Goal: Use online tool/utility: Utilize a website feature to perform a specific function

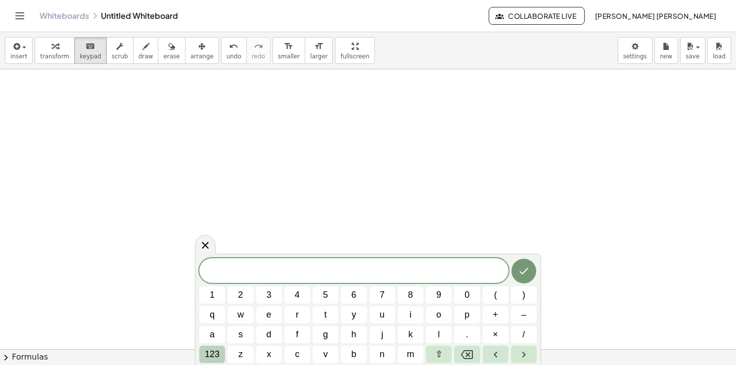
click at [212, 348] on span "123" at bounding box center [212, 354] width 15 height 13
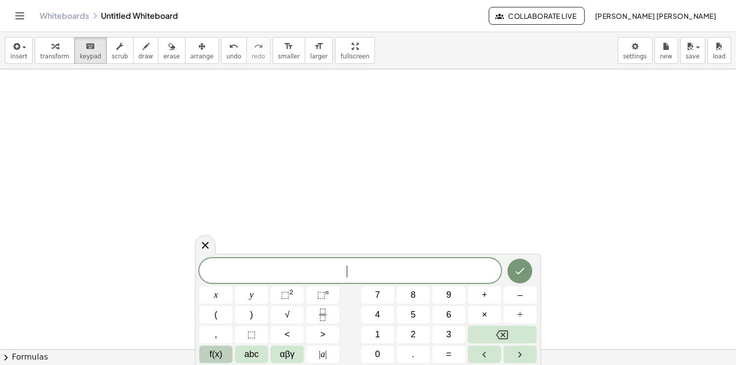
click at [220, 350] on span "f(x)" at bounding box center [216, 354] width 13 height 13
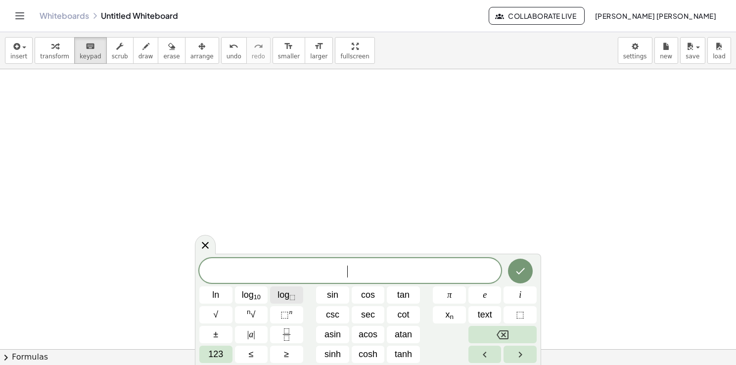
click at [285, 290] on span "log ⬚" at bounding box center [286, 294] width 18 height 13
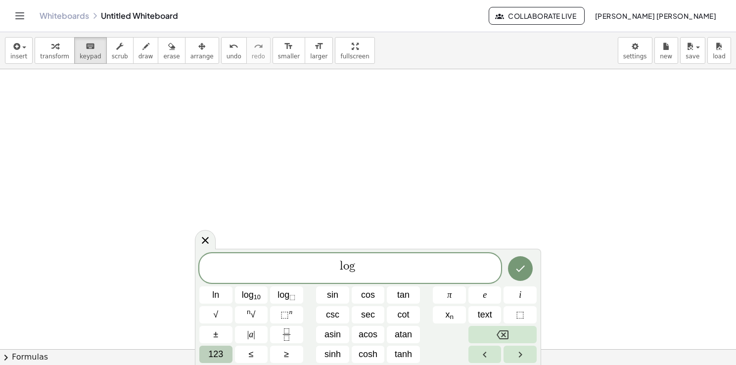
click at [220, 355] on span "123" at bounding box center [215, 354] width 15 height 13
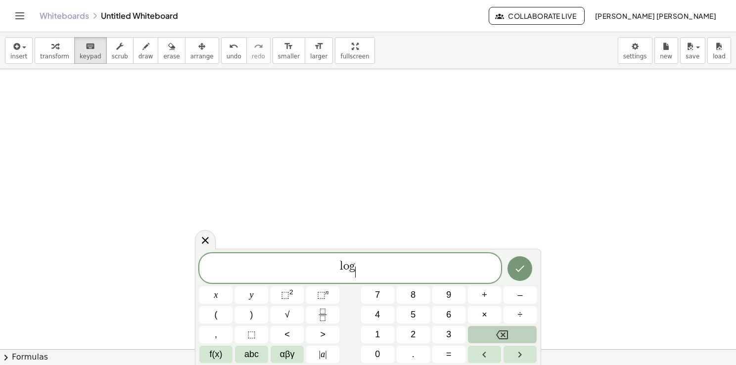
click at [499, 329] on icon "Backspace" at bounding box center [502, 335] width 12 height 12
click at [221, 354] on span "f(x)" at bounding box center [216, 354] width 13 height 13
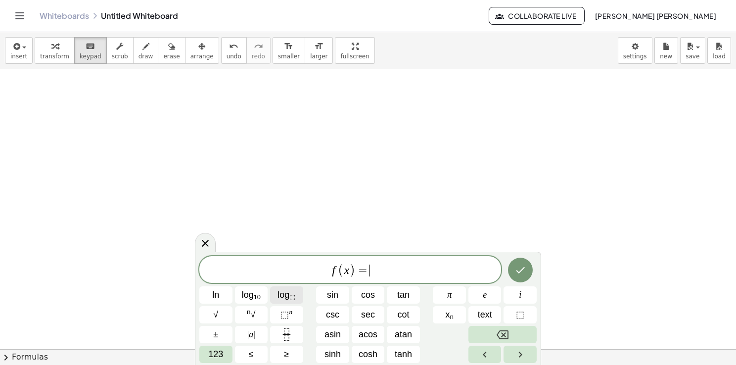
click at [292, 296] on sub "⬚" at bounding box center [292, 296] width 6 height 7
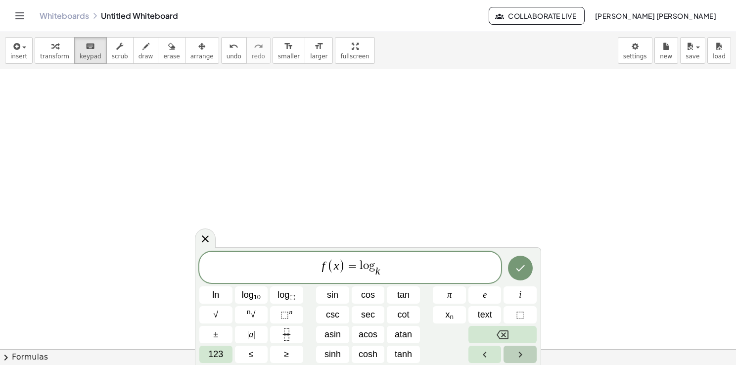
click at [512, 356] on button "Right arrow" at bounding box center [519, 354] width 33 height 17
click at [230, 353] on button "123" at bounding box center [215, 354] width 33 height 17
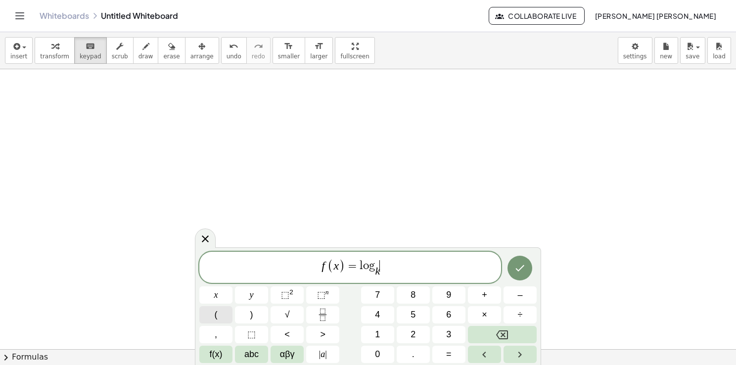
click at [228, 312] on button "(" at bounding box center [215, 314] width 33 height 17
click at [423, 299] on button "8" at bounding box center [413, 294] width 33 height 17
click at [285, 290] on span "⬚" at bounding box center [285, 295] width 8 height 10
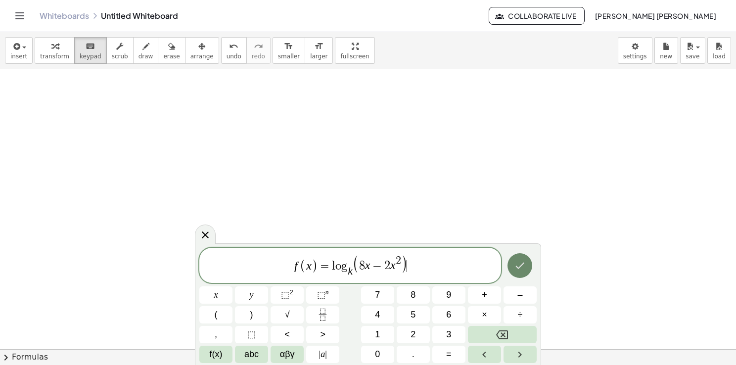
click at [520, 266] on icon "Done" at bounding box center [520, 266] width 12 height 12
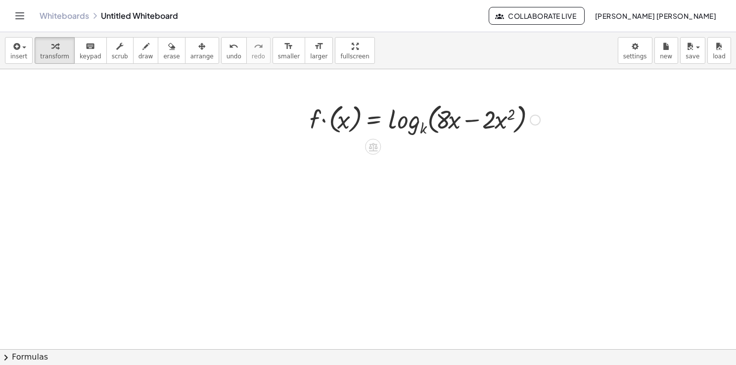
click at [398, 123] on div at bounding box center [425, 119] width 240 height 38
click at [538, 120] on div at bounding box center [535, 119] width 11 height 11
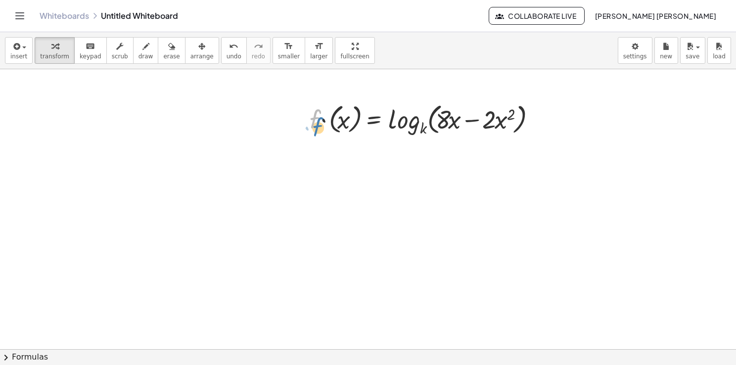
drag, startPoint x: 315, startPoint y: 116, endPoint x: 320, endPoint y: 121, distance: 6.7
click at [320, 121] on div at bounding box center [425, 119] width 240 height 38
click at [324, 112] on div at bounding box center [425, 119] width 240 height 38
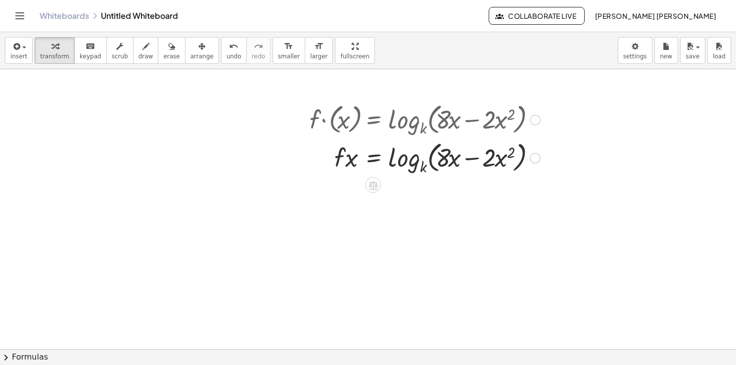
click at [351, 161] on div at bounding box center [425, 157] width 240 height 38
click at [498, 159] on div at bounding box center [425, 157] width 240 height 38
click at [86, 46] on icon "keyboard" at bounding box center [90, 47] width 9 height 12
click at [27, 51] on button "insert" at bounding box center [19, 50] width 28 height 27
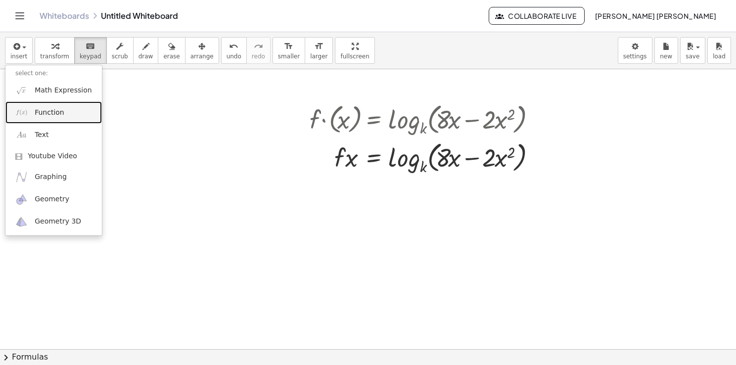
click at [56, 114] on span "Function" at bounding box center [50, 113] width 30 height 10
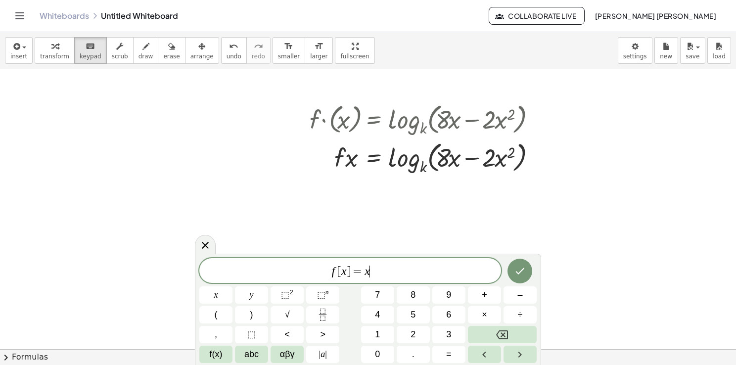
click at [388, 279] on div "f [ x ] = x ​" at bounding box center [350, 270] width 302 height 25
click at [215, 351] on span "f(x)" at bounding box center [216, 354] width 13 height 13
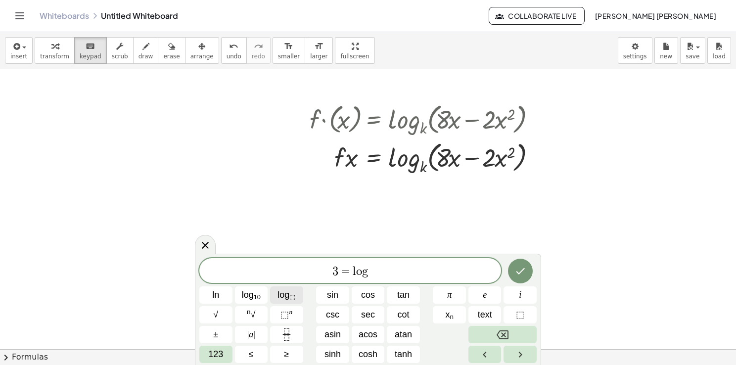
click at [285, 298] on span "log ⬚" at bounding box center [286, 294] width 18 height 13
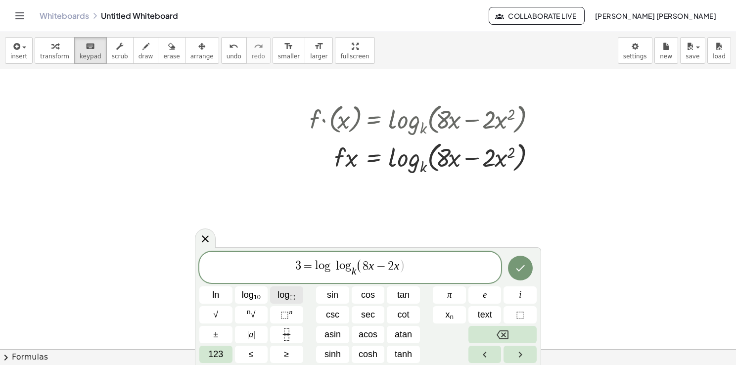
click at [290, 296] on sub "⬚" at bounding box center [292, 296] width 6 height 7
click at [497, 330] on icon "Backspace" at bounding box center [502, 335] width 12 height 12
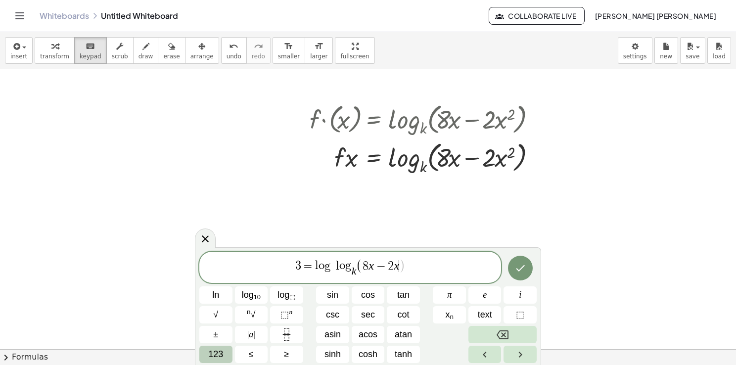
click at [214, 352] on span "123" at bounding box center [215, 354] width 15 height 13
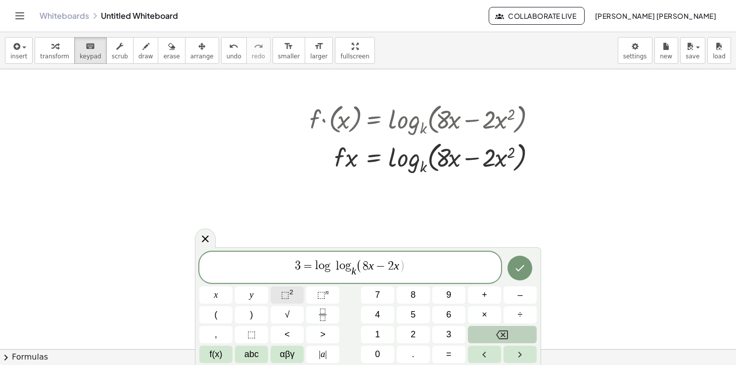
click at [290, 298] on span "⬚ 2" at bounding box center [287, 294] width 12 height 13
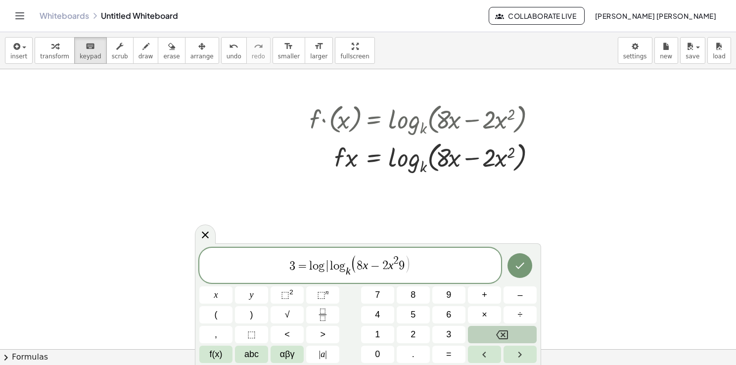
click at [328, 264] on var "l" at bounding box center [330, 266] width 6 height 12
click at [525, 267] on icon "Done" at bounding box center [520, 266] width 12 height 12
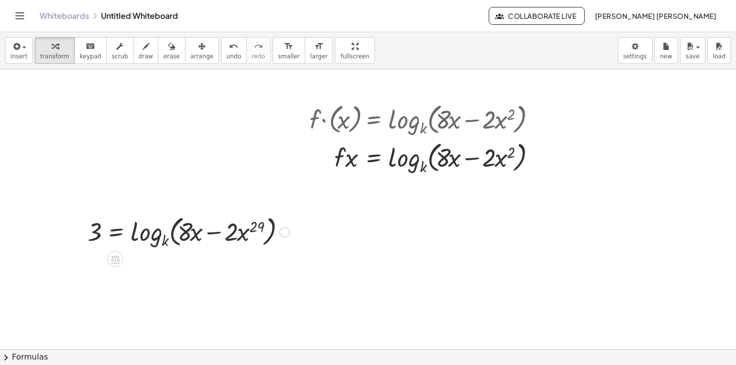
scroll to position [39, 0]
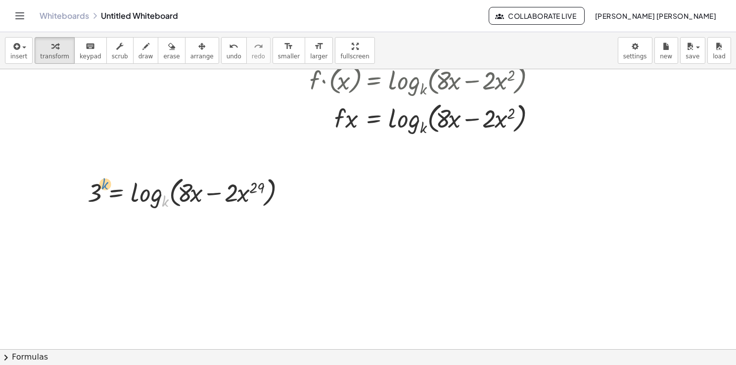
drag, startPoint x: 164, startPoint y: 199, endPoint x: 103, endPoint y: 181, distance: 62.8
click at [103, 181] on div at bounding box center [189, 192] width 212 height 38
drag, startPoint x: 99, startPoint y: 189, endPoint x: 131, endPoint y: 230, distance: 51.4
click at [131, 230] on div "- + · f · ( x ) = log k ( , + · 8 · x − · 2 · x 2 ) · f · x = log k ( , + · 8 ·…" at bounding box center [368, 342] width 736 height 625
drag, startPoint x: 143, startPoint y: 187, endPoint x: 146, endPoint y: 195, distance: 8.8
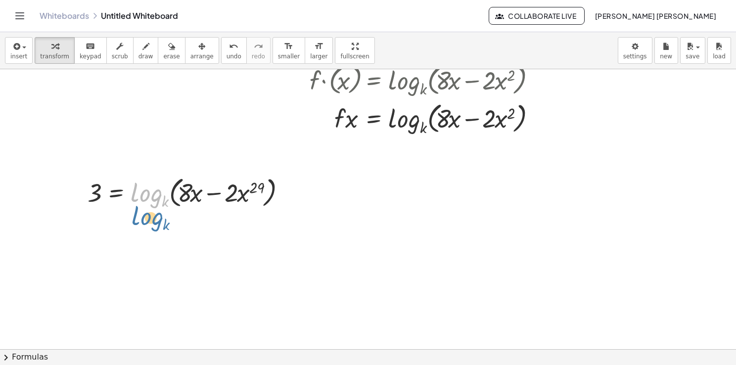
click at [146, 195] on div at bounding box center [189, 192] width 212 height 38
click at [217, 236] on div at bounding box center [368, 342] width 736 height 625
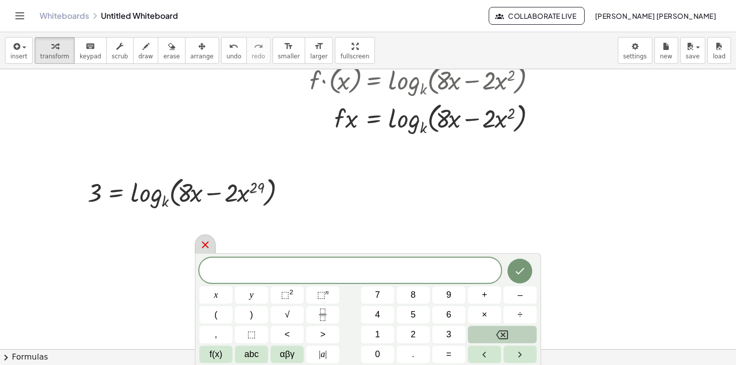
click at [209, 249] on icon at bounding box center [205, 245] width 12 height 12
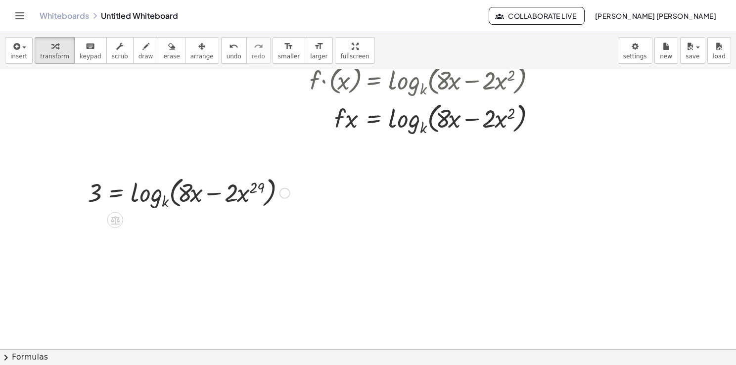
click at [264, 186] on div at bounding box center [189, 192] width 212 height 38
click at [263, 185] on div at bounding box center [189, 192] width 212 height 38
click at [252, 188] on div at bounding box center [189, 192] width 212 height 38
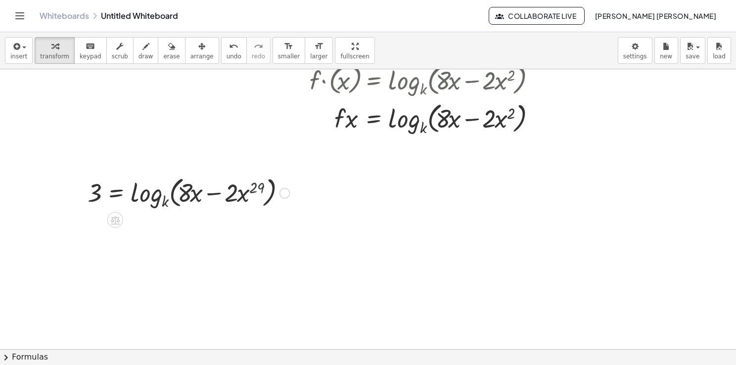
click at [252, 188] on div at bounding box center [189, 192] width 212 height 38
drag, startPoint x: 252, startPoint y: 188, endPoint x: 220, endPoint y: 187, distance: 32.6
click at [220, 187] on div at bounding box center [189, 192] width 212 height 38
drag, startPoint x: 264, startPoint y: 188, endPoint x: 266, endPoint y: 200, distance: 12.1
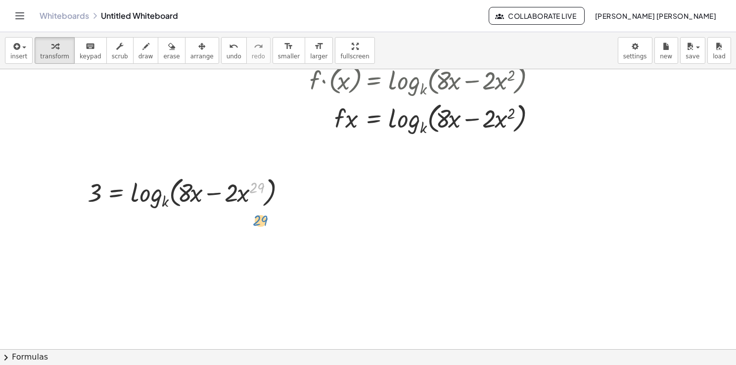
click at [266, 200] on div at bounding box center [189, 192] width 212 height 38
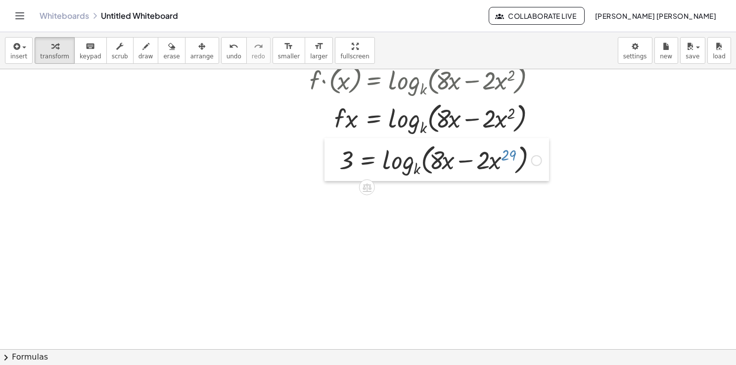
drag, startPoint x: 84, startPoint y: 172, endPoint x: 334, endPoint y: 137, distance: 253.1
click at [334, 138] on div at bounding box center [331, 159] width 15 height 43
click at [517, 147] on div at bounding box center [439, 157] width 212 height 38
click at [533, 159] on div at bounding box center [535, 158] width 11 height 11
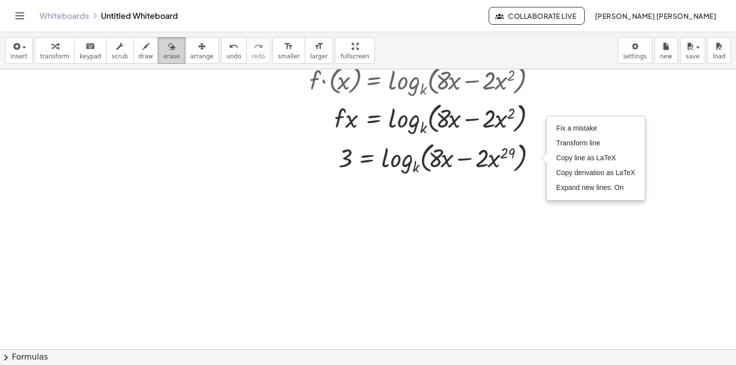
click at [163, 54] on span "erase" at bounding box center [171, 56] width 16 height 7
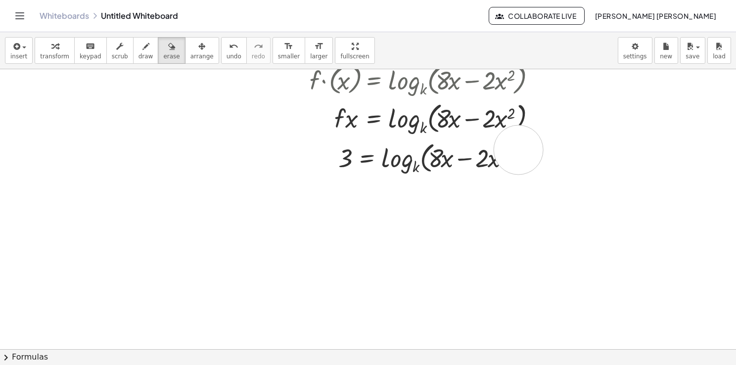
click at [518, 149] on div at bounding box center [368, 342] width 736 height 625
drag, startPoint x: 515, startPoint y: 149, endPoint x: 512, endPoint y: 143, distance: 6.6
click at [512, 143] on div at bounding box center [368, 342] width 736 height 625
click at [80, 54] on span "keypad" at bounding box center [91, 56] width 22 height 7
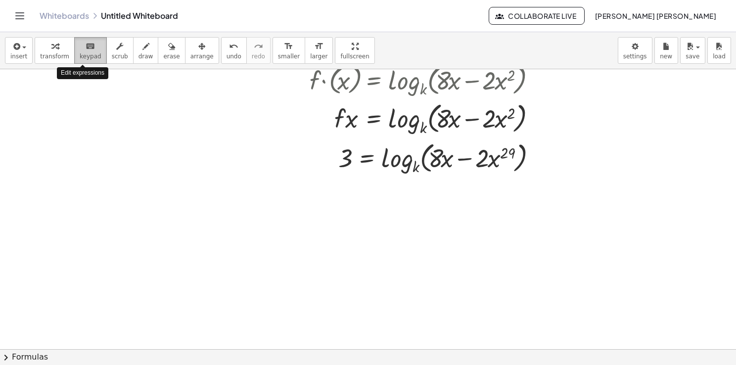
click at [80, 54] on span "keypad" at bounding box center [91, 56] width 22 height 7
click at [20, 45] on span "button" at bounding box center [21, 47] width 2 height 7
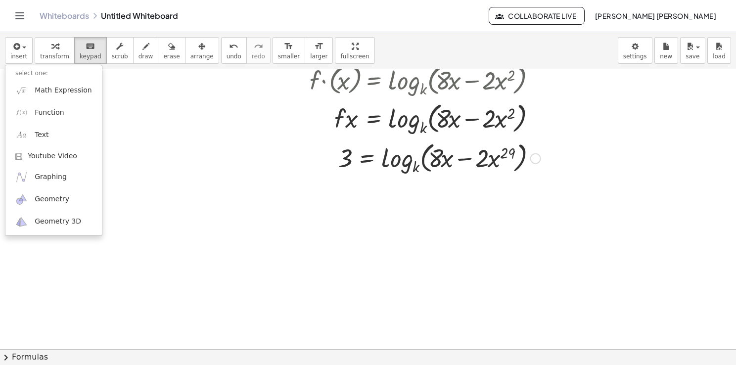
click at [430, 143] on div at bounding box center [439, 157] width 212 height 38
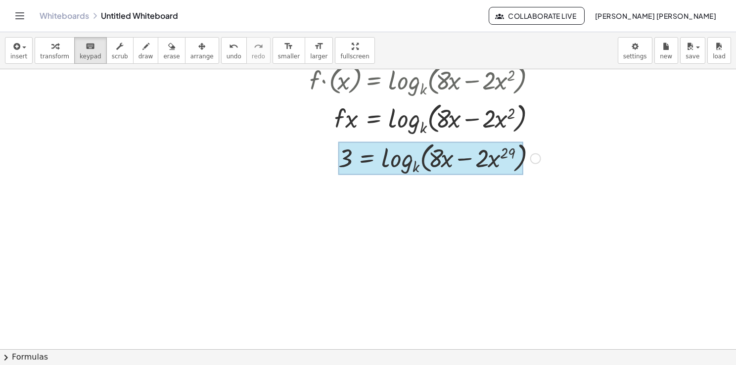
scroll to position [0, 0]
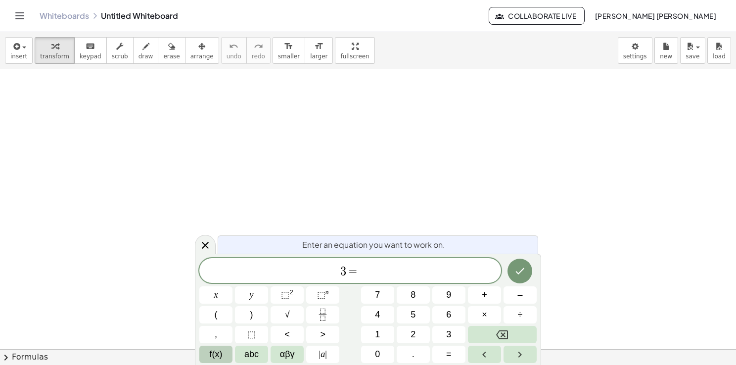
click at [221, 350] on span "f(x)" at bounding box center [216, 354] width 13 height 13
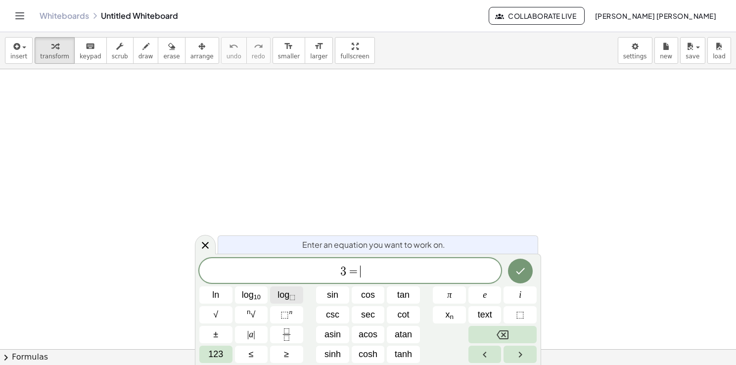
click at [287, 295] on span "log ⬚" at bounding box center [286, 294] width 18 height 13
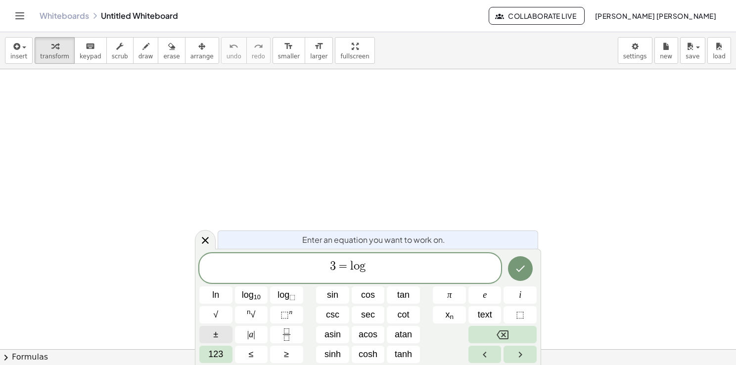
click at [229, 342] on button "±" at bounding box center [215, 334] width 33 height 17
click at [502, 329] on icon "Backspace" at bounding box center [502, 335] width 12 height 12
click at [205, 348] on button "123" at bounding box center [215, 354] width 33 height 17
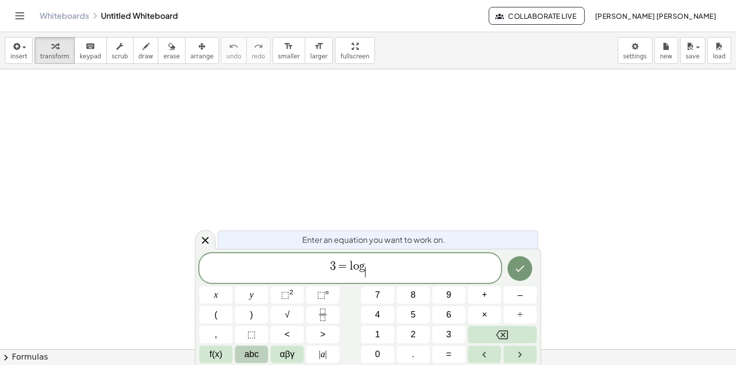
click at [256, 347] on button "abc" at bounding box center [251, 354] width 33 height 17
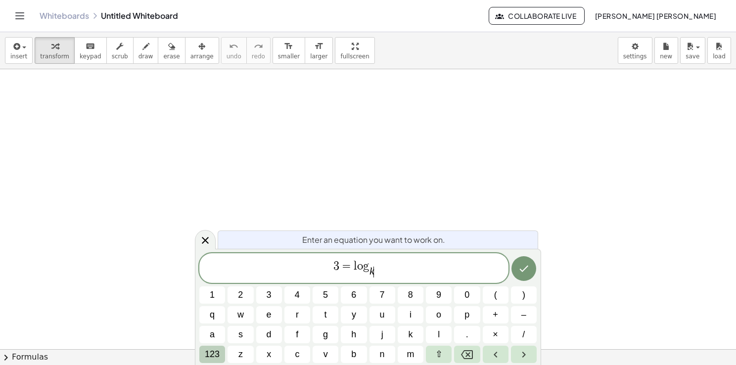
click at [216, 350] on span "123" at bounding box center [212, 354] width 15 height 13
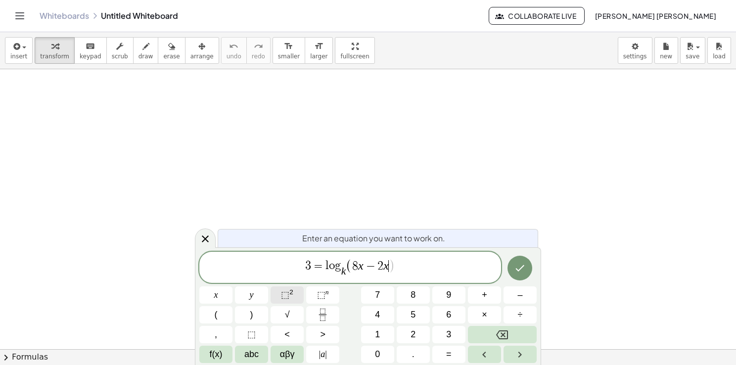
click at [295, 297] on button "⬚ 2" at bounding box center [286, 294] width 33 height 17
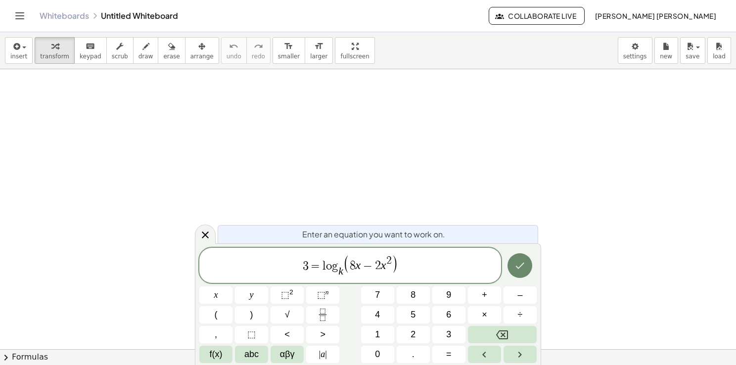
click at [522, 262] on icon "Done" at bounding box center [520, 266] width 12 height 12
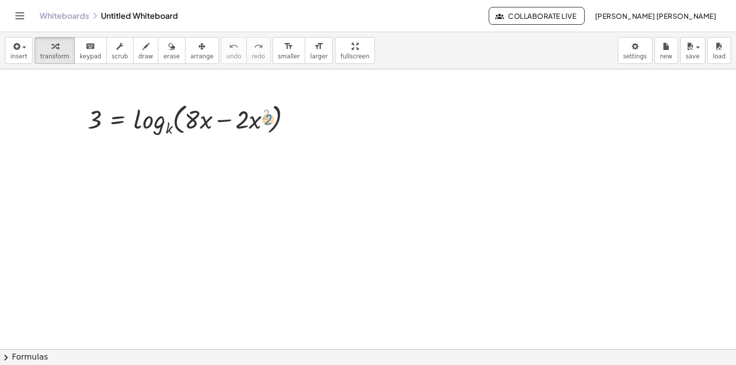
drag, startPoint x: 266, startPoint y: 114, endPoint x: 267, endPoint y: 120, distance: 6.1
click at [267, 120] on div at bounding box center [194, 119] width 222 height 38
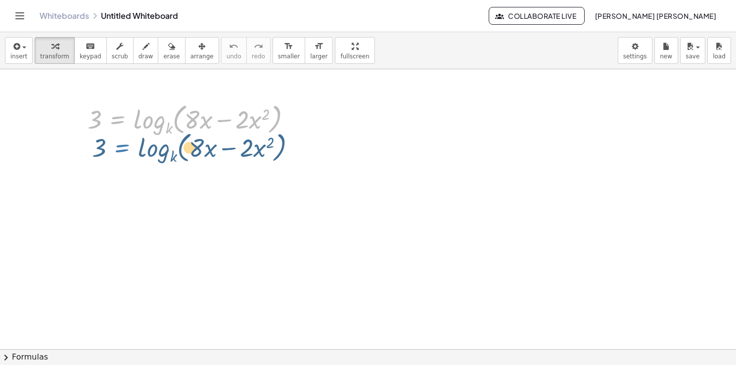
drag, startPoint x: 122, startPoint y: 121, endPoint x: 126, endPoint y: 148, distance: 27.6
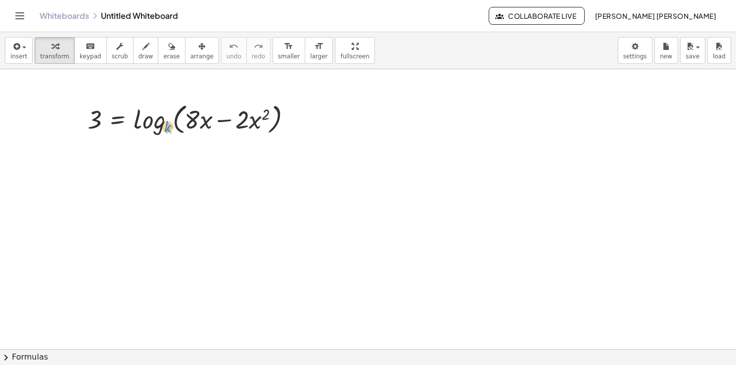
click at [165, 127] on div at bounding box center [194, 119] width 222 height 38
drag, startPoint x: 158, startPoint y: 124, endPoint x: 109, endPoint y: 108, distance: 51.8
click at [109, 108] on div at bounding box center [194, 119] width 222 height 38
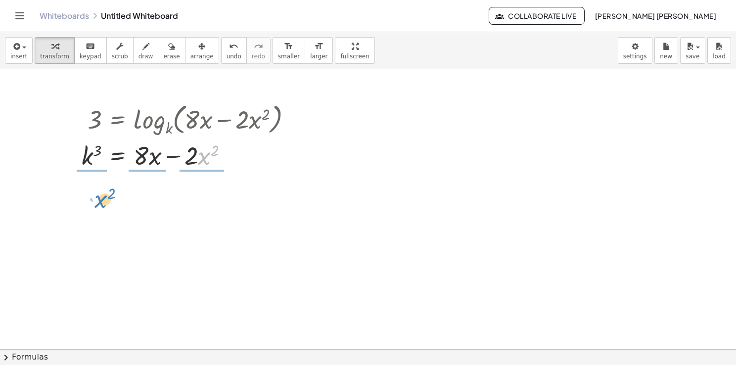
drag, startPoint x: 208, startPoint y: 160, endPoint x: 103, endPoint y: 202, distance: 112.8
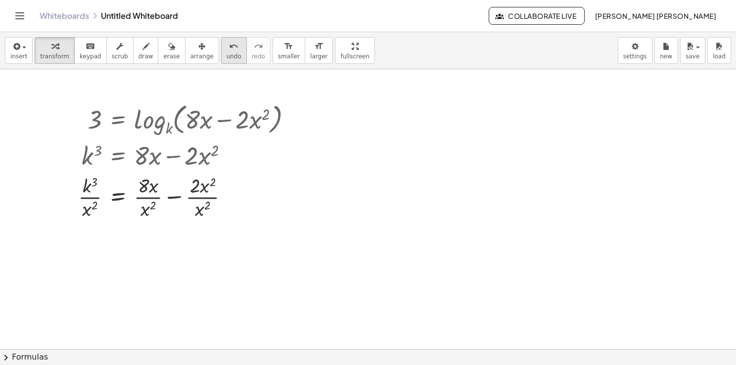
click at [221, 61] on button "undo undo" at bounding box center [234, 50] width 26 height 27
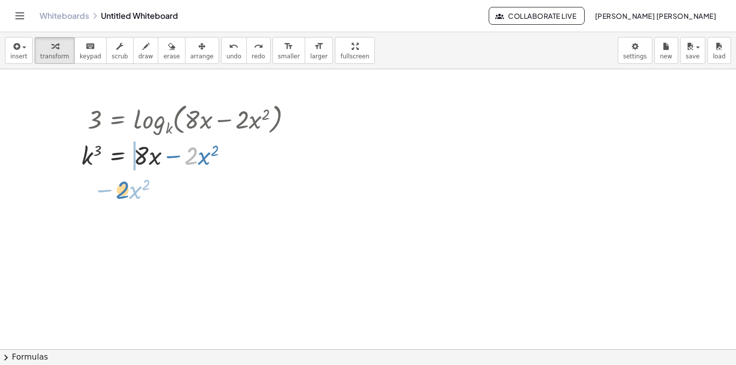
drag, startPoint x: 198, startPoint y: 156, endPoint x: 128, endPoint y: 192, distance: 78.7
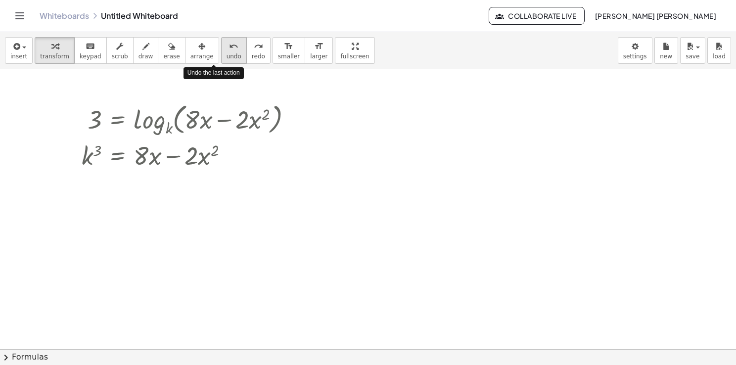
click at [226, 54] on span "undo" at bounding box center [233, 56] width 15 height 7
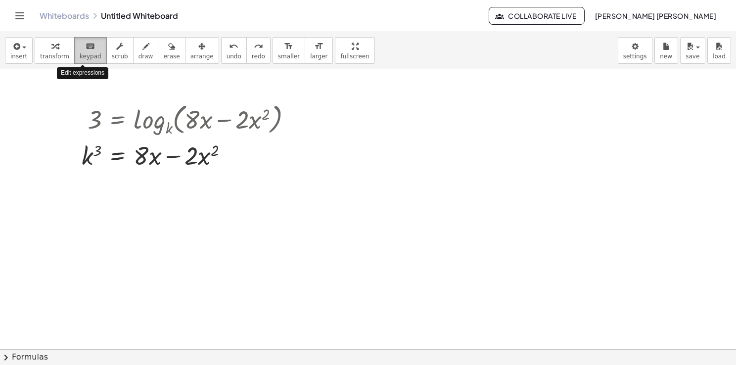
click at [88, 46] on div "keyboard" at bounding box center [91, 46] width 22 height 12
click at [20, 46] on span "button" at bounding box center [21, 47] width 2 height 7
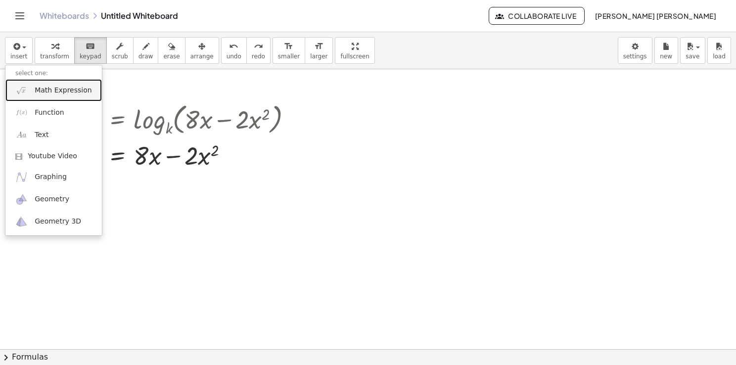
click at [40, 91] on span "Math Expression" at bounding box center [63, 91] width 57 height 10
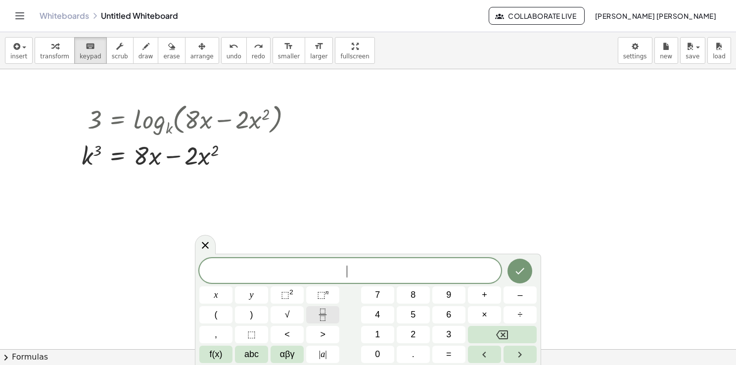
click at [322, 310] on icon "Fraction" at bounding box center [322, 315] width 12 height 12
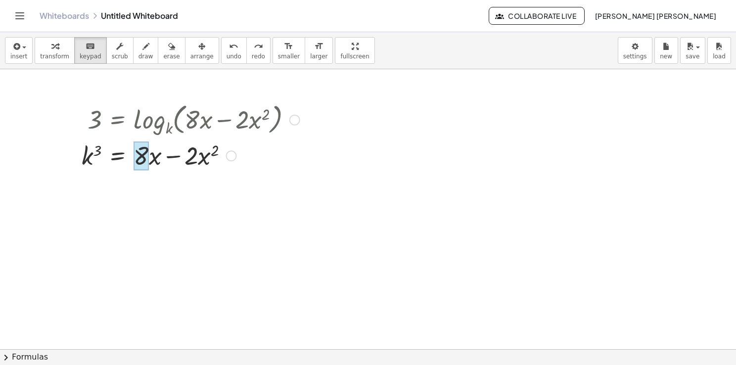
drag, startPoint x: 144, startPoint y: 153, endPoint x: 152, endPoint y: 160, distance: 10.1
click at [148, 160] on div at bounding box center [141, 155] width 15 height 29
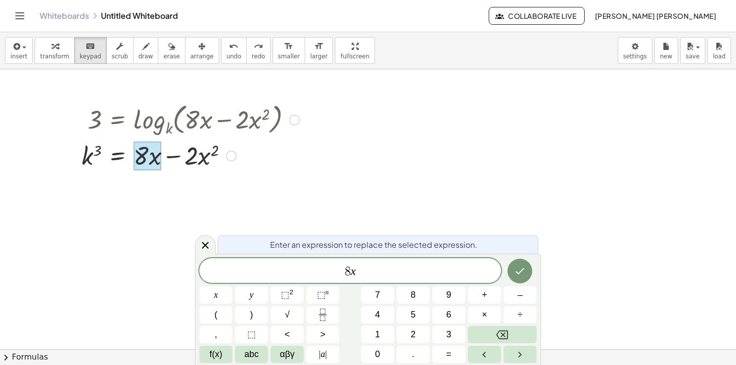
click at [152, 160] on div at bounding box center [148, 155] width 28 height 29
drag, startPoint x: 141, startPoint y: 151, endPoint x: 164, endPoint y: 243, distance: 94.4
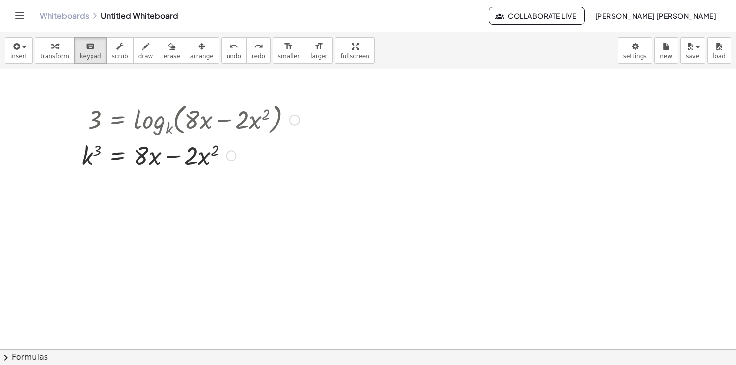
drag, startPoint x: 150, startPoint y: 151, endPoint x: 83, endPoint y: 170, distance: 70.3
drag, startPoint x: 144, startPoint y: 155, endPoint x: 155, endPoint y: 219, distance: 64.7
click at [86, 46] on icon "keyboard" at bounding box center [90, 47] width 9 height 12
click at [53, 57] on span "transform" at bounding box center [54, 56] width 29 height 7
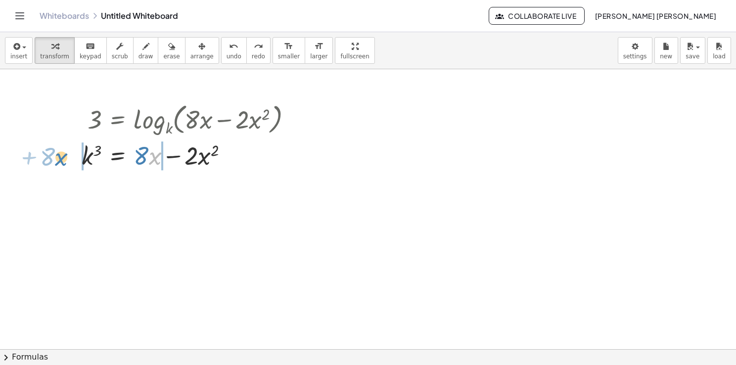
drag, startPoint x: 155, startPoint y: 155, endPoint x: 62, endPoint y: 156, distance: 93.5
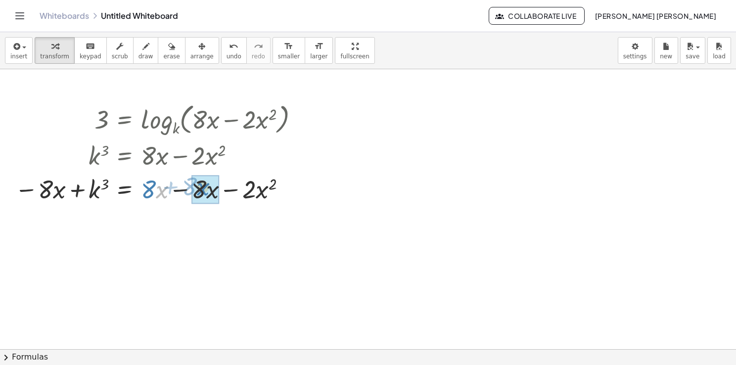
drag, startPoint x: 157, startPoint y: 193, endPoint x: 198, endPoint y: 192, distance: 41.1
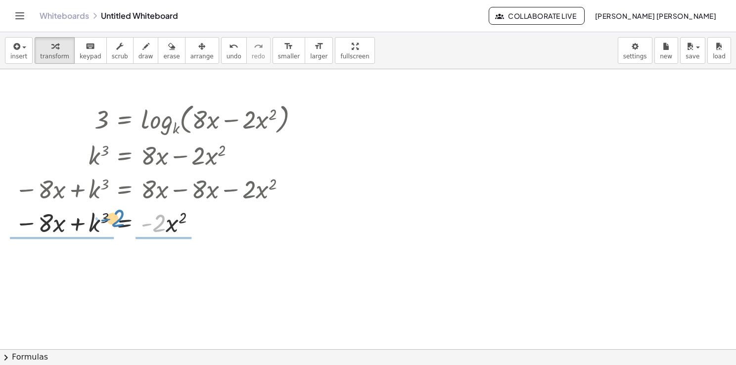
drag, startPoint x: 156, startPoint y: 230, endPoint x: 115, endPoint y: 225, distance: 41.3
click at [115, 225] on div at bounding box center [161, 222] width 302 height 34
click at [161, 221] on div at bounding box center [153, 222] width 316 height 34
click at [172, 219] on div at bounding box center [153, 222] width 316 height 34
click at [172, 226] on div at bounding box center [153, 222] width 316 height 34
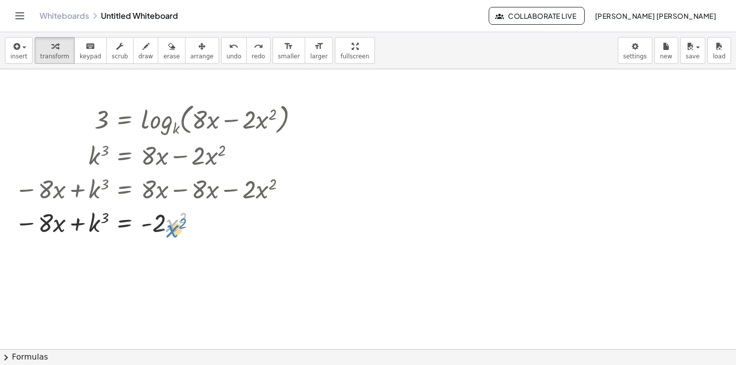
drag, startPoint x: 175, startPoint y: 224, endPoint x: 183, endPoint y: 229, distance: 9.8
click at [183, 229] on div at bounding box center [153, 222] width 316 height 34
drag, startPoint x: 162, startPoint y: 223, endPoint x: 160, endPoint y: 203, distance: 20.8
click at [125, 120] on div "3 = log k ( , + · 8 · x − · 2 · x 2 ) k 3 = + · 8 · x − · 2 · x 2 − · 8 · x + k…" at bounding box center [125, 120] width 0 height 0
click at [55, 45] on div "button" at bounding box center [54, 46] width 29 height 12
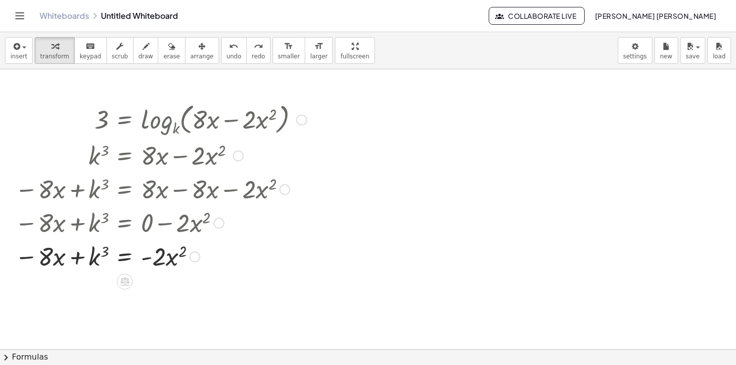
drag, startPoint x: 198, startPoint y: 223, endPoint x: 210, endPoint y: 263, distance: 41.9
click at [125, 257] on div "− · 8 · x + k 3 = · - 2 · x 2" at bounding box center [125, 257] width 0 height 0
drag, startPoint x: 164, startPoint y: 260, endPoint x: 172, endPoint y: 255, distance: 9.6
click at [172, 255] on div at bounding box center [161, 256] width 302 height 34
drag, startPoint x: 148, startPoint y: 225, endPoint x: 216, endPoint y: 212, distance: 68.6
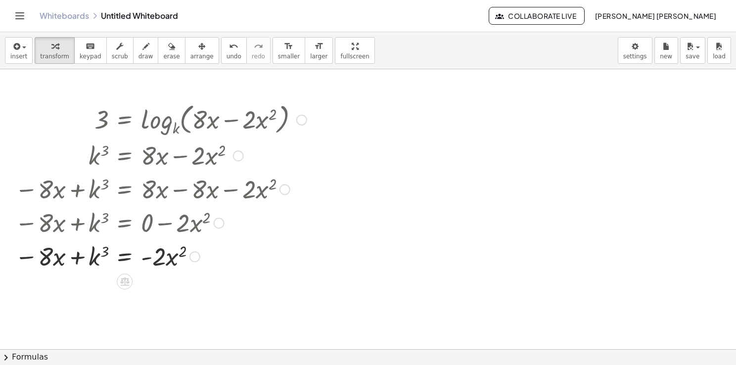
click at [216, 212] on div at bounding box center [161, 222] width 302 height 34
click at [220, 221] on div at bounding box center [219, 223] width 11 height 11
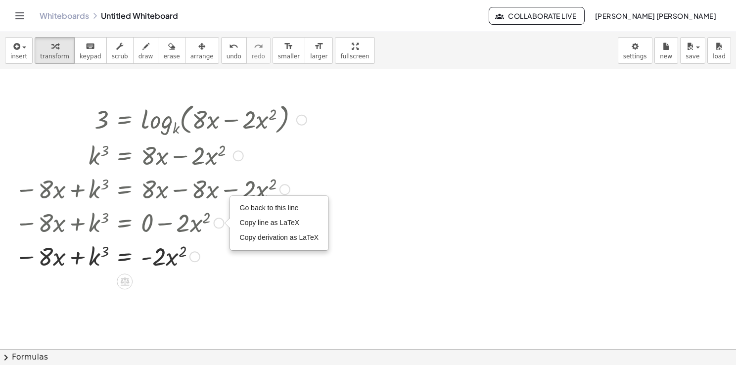
click at [201, 264] on div at bounding box center [161, 256] width 302 height 34
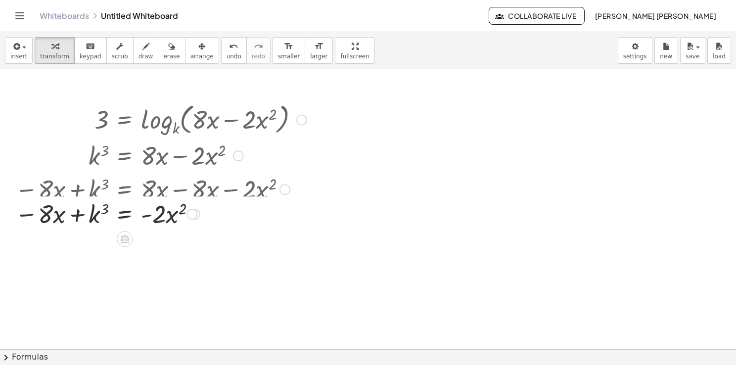
drag, startPoint x: 191, startPoint y: 255, endPoint x: 207, endPoint y: 211, distance: 46.5
click at [125, 214] on div "− · 8 · x + k 3 = · - 2 · x 2" at bounding box center [125, 214] width 0 height 0
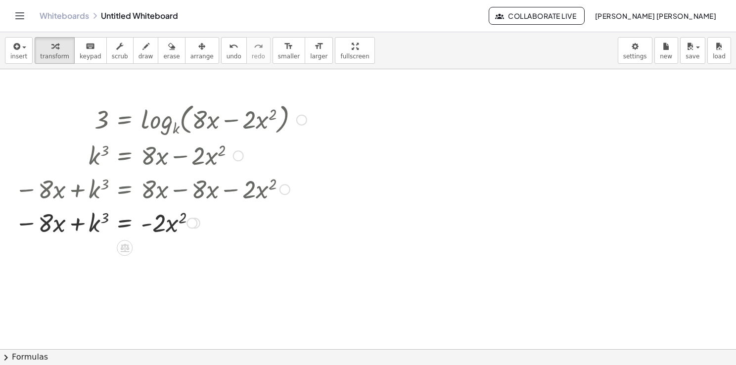
drag, startPoint x: 288, startPoint y: 188, endPoint x: 287, endPoint y: 209, distance: 20.8
click at [125, 120] on div "3 = log k ( , + · 8 · x − · 2 · x 2 ) k 3 = + · 8 · x − · 2 · x 2 − · 8 · x + k…" at bounding box center [125, 120] width 0 height 0
drag, startPoint x: 171, startPoint y: 224, endPoint x: 175, endPoint y: 229, distance: 6.0
click at [175, 229] on div at bounding box center [161, 222] width 302 height 34
drag, startPoint x: 146, startPoint y: 210, endPoint x: 154, endPoint y: 211, distance: 7.9
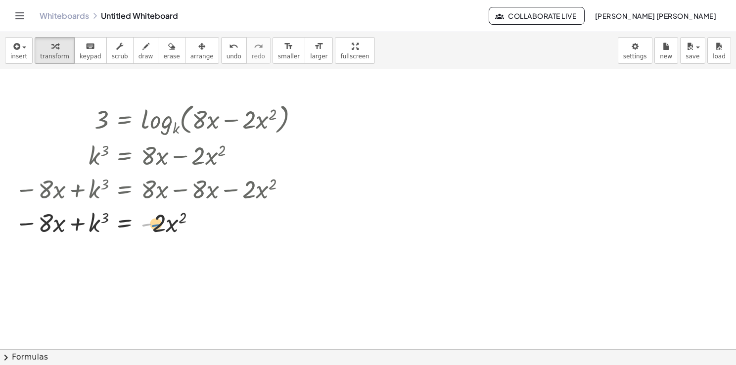
click at [154, 211] on div at bounding box center [161, 222] width 302 height 34
click at [170, 225] on div at bounding box center [161, 222] width 302 height 34
drag, startPoint x: 156, startPoint y: 220, endPoint x: 157, endPoint y: 226, distance: 7.0
click at [157, 226] on div at bounding box center [161, 222] width 302 height 34
drag, startPoint x: 164, startPoint y: 223, endPoint x: 163, endPoint y: 233, distance: 11.0
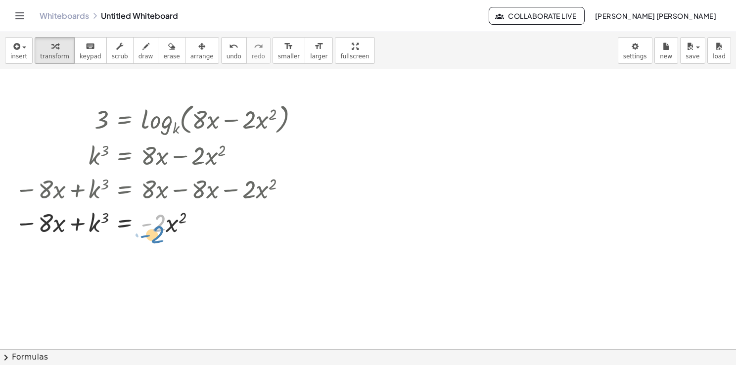
click at [163, 233] on div at bounding box center [161, 222] width 302 height 34
drag, startPoint x: 152, startPoint y: 211, endPoint x: 163, endPoint y: 212, distance: 10.4
click at [163, 212] on div at bounding box center [161, 222] width 302 height 34
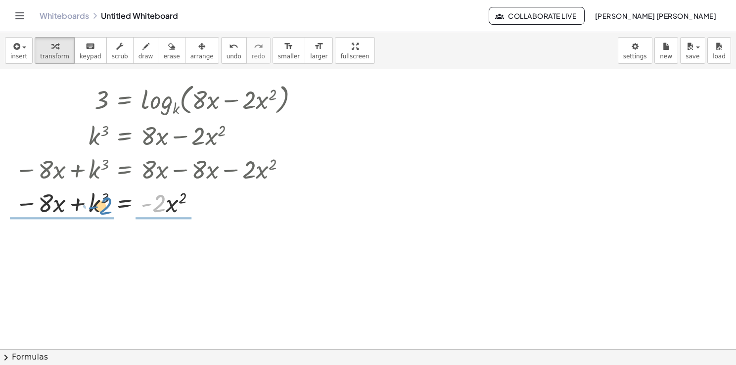
drag, startPoint x: 158, startPoint y: 202, endPoint x: 105, endPoint y: 205, distance: 53.5
click at [105, 205] on div at bounding box center [161, 202] width 302 height 34
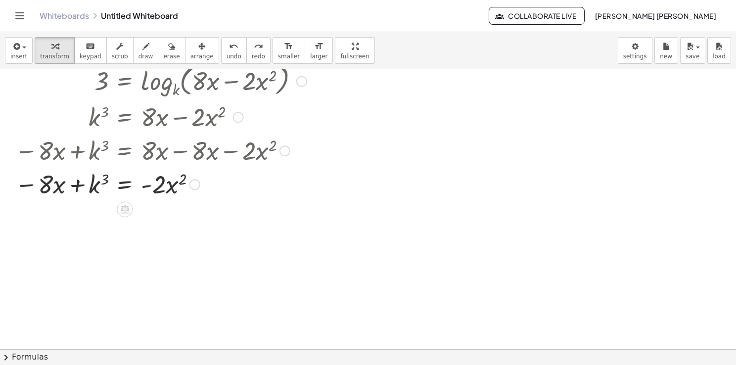
scroll to position [42, 0]
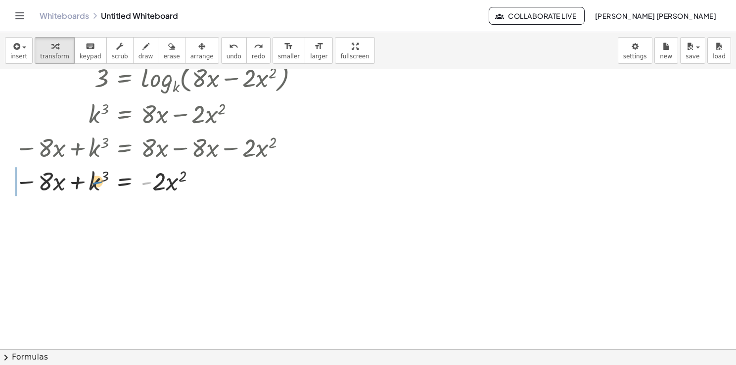
drag, startPoint x: 144, startPoint y: 168, endPoint x: 95, endPoint y: 167, distance: 49.0
click at [95, 167] on div at bounding box center [153, 181] width 316 height 34
drag, startPoint x: 150, startPoint y: 175, endPoint x: 159, endPoint y: 175, distance: 8.4
click at [159, 175] on div at bounding box center [153, 181] width 332 height 34
click at [164, 188] on div at bounding box center [153, 181] width 332 height 34
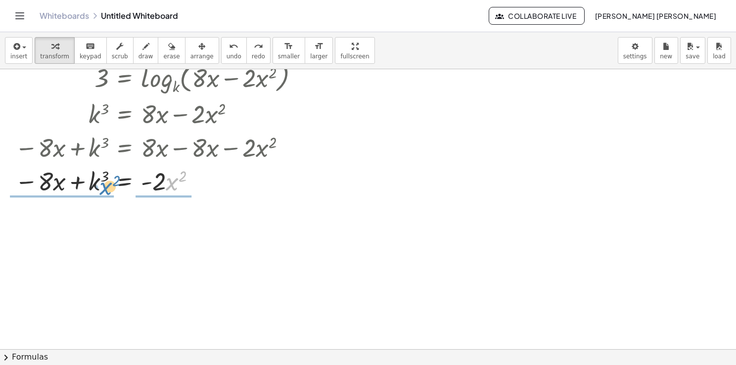
drag, startPoint x: 168, startPoint y: 186, endPoint x: 99, endPoint y: 196, distance: 69.9
drag, startPoint x: 143, startPoint y: 167, endPoint x: 153, endPoint y: 170, distance: 10.5
click at [153, 170] on div at bounding box center [153, 181] width 316 height 34
click at [516, 177] on div at bounding box center [368, 340] width 736 height 625
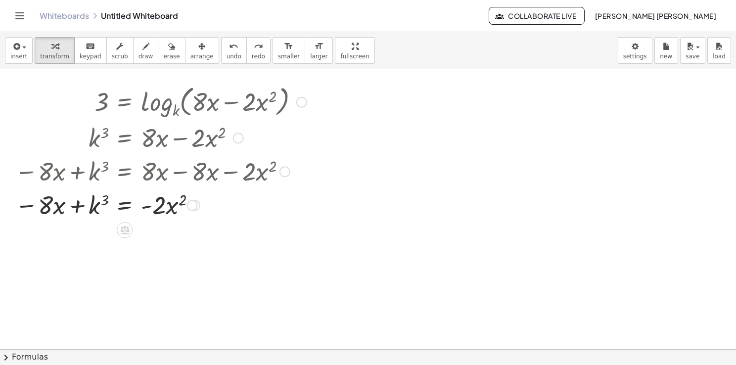
drag, startPoint x: 260, startPoint y: 171, endPoint x: 244, endPoint y: 215, distance: 46.3
click at [125, 102] on div "3 = log k ( , + · 8 · x − · 2 · x 2 ) k 3 = + · 8 · x − · 2 · x 2 − · 8 · x + k…" at bounding box center [125, 102] width 0 height 0
drag, startPoint x: 244, startPoint y: 215, endPoint x: 173, endPoint y: 192, distance: 74.1
click at [173, 192] on div at bounding box center [153, 204] width 316 height 34
drag, startPoint x: 144, startPoint y: 203, endPoint x: 150, endPoint y: 207, distance: 6.4
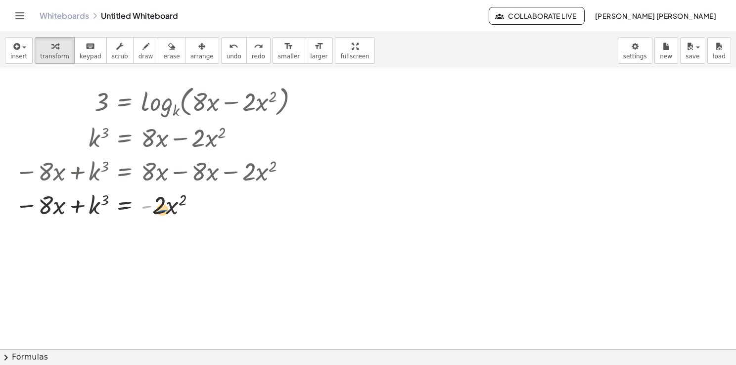
click at [150, 207] on div at bounding box center [153, 204] width 316 height 34
click at [128, 229] on icon at bounding box center [124, 230] width 9 height 8
click at [87, 223] on span "+" at bounding box center [85, 230] width 6 height 14
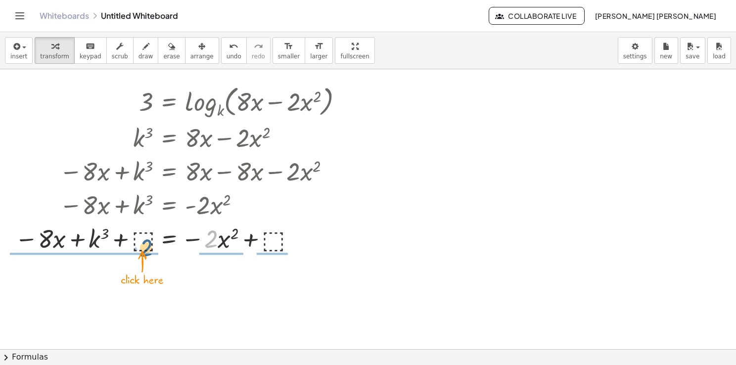
drag, startPoint x: 210, startPoint y: 241, endPoint x: 138, endPoint y: 246, distance: 71.4
click at [138, 246] on div at bounding box center [183, 238] width 346 height 34
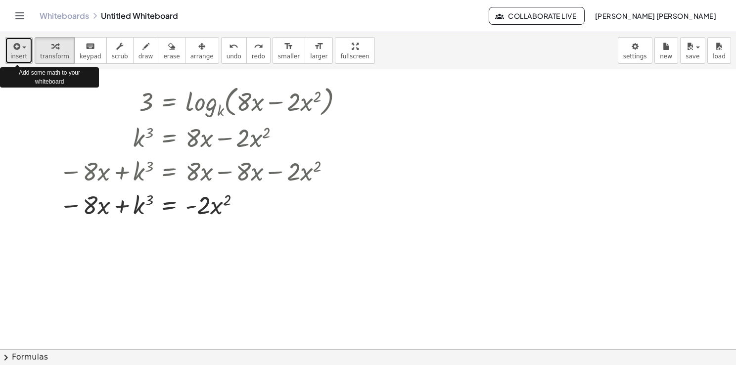
click at [13, 56] on span "insert" at bounding box center [18, 56] width 17 height 7
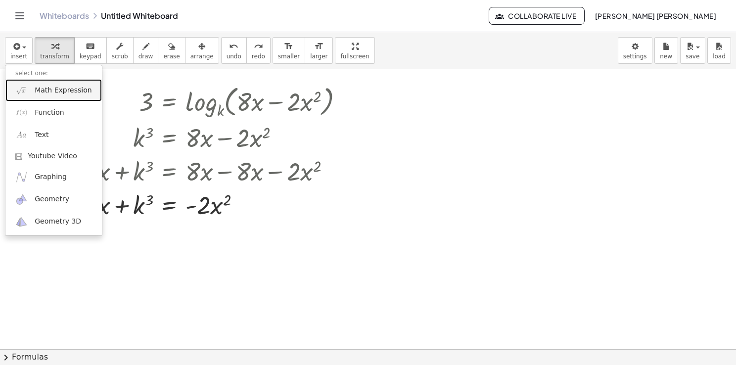
click at [58, 93] on span "Math Expression" at bounding box center [63, 91] width 57 height 10
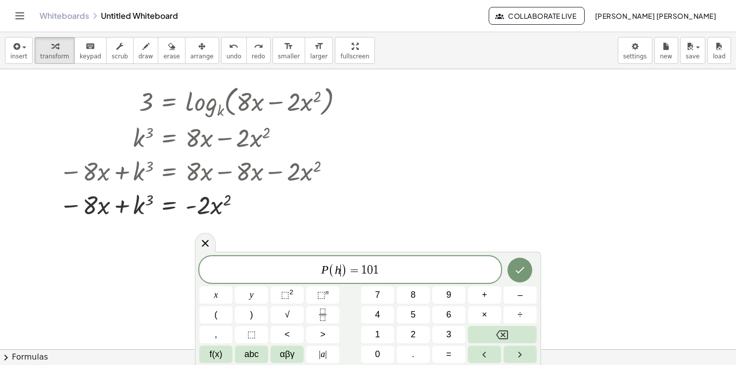
click at [342, 269] on span ")" at bounding box center [344, 270] width 6 height 14
click at [390, 273] on span "P ( 0 ) = 1 0 1 ​" at bounding box center [350, 270] width 302 height 16
click at [330, 317] on button "Fraction" at bounding box center [322, 314] width 33 height 17
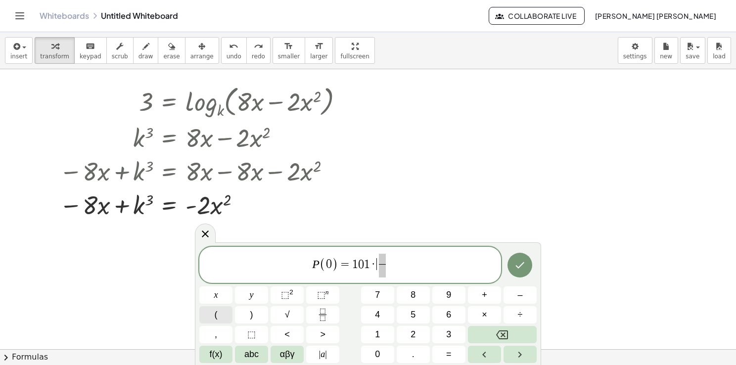
click at [218, 313] on button "(" at bounding box center [215, 314] width 33 height 17
click at [384, 256] on span at bounding box center [382, 257] width 7 height 11
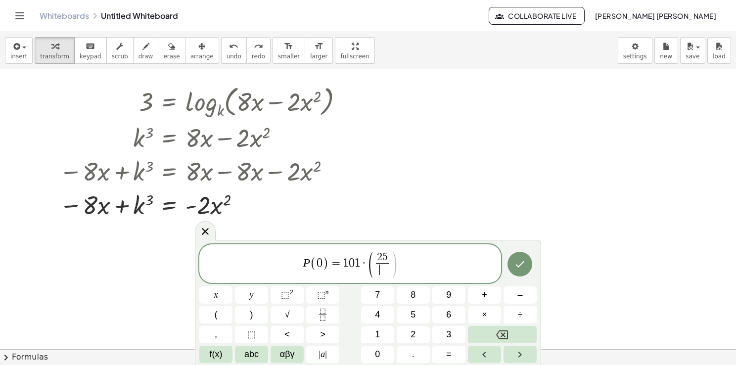
click at [384, 266] on span "​" at bounding box center [382, 269] width 13 height 13
click at [320, 294] on span "⬚" at bounding box center [321, 295] width 8 height 10
click at [327, 291] on sup "n" at bounding box center [326, 291] width 3 height 7
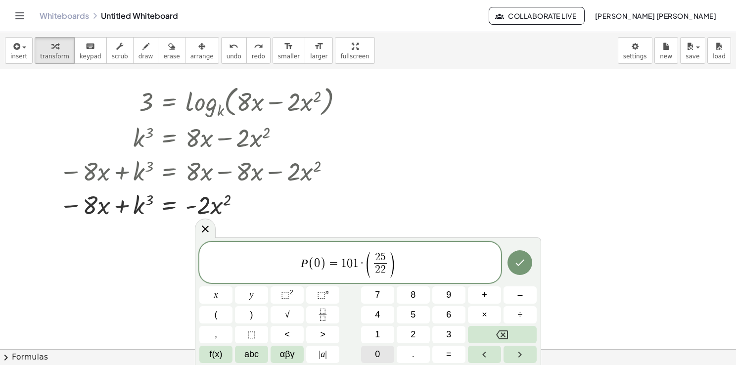
click at [385, 359] on button "0" at bounding box center [377, 354] width 33 height 17
click at [525, 266] on icon "Done" at bounding box center [520, 263] width 12 height 12
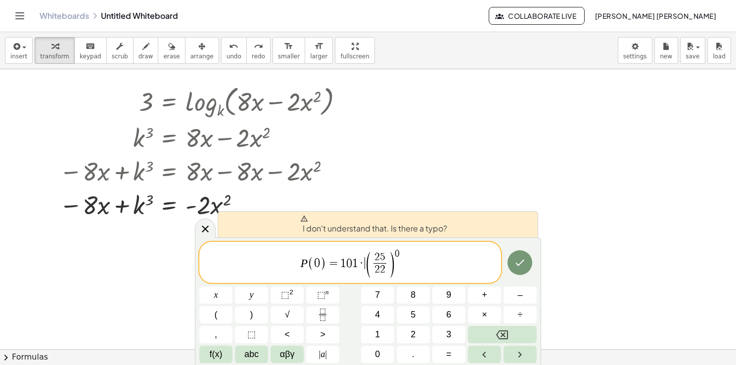
click at [363, 262] on span "·" at bounding box center [361, 263] width 7 height 12
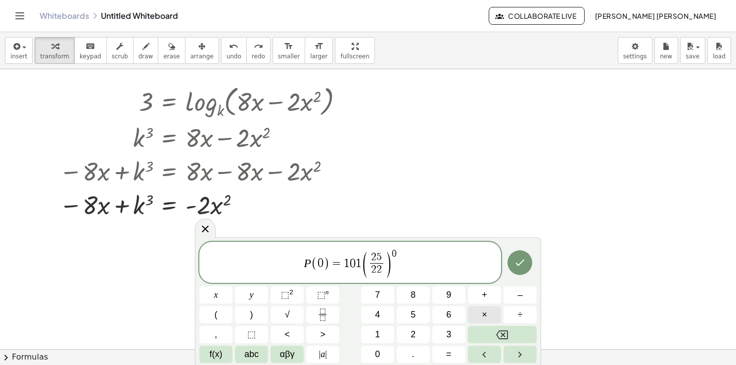
click at [478, 313] on button "×" at bounding box center [484, 314] width 33 height 17
click at [529, 263] on button "Done" at bounding box center [519, 262] width 25 height 25
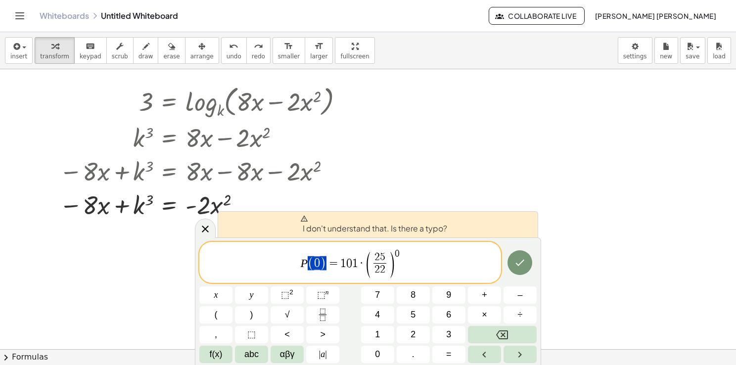
drag, startPoint x: 325, startPoint y: 262, endPoint x: 309, endPoint y: 262, distance: 16.8
click at [319, 262] on span "( 0 ​ )" at bounding box center [317, 263] width 19 height 14
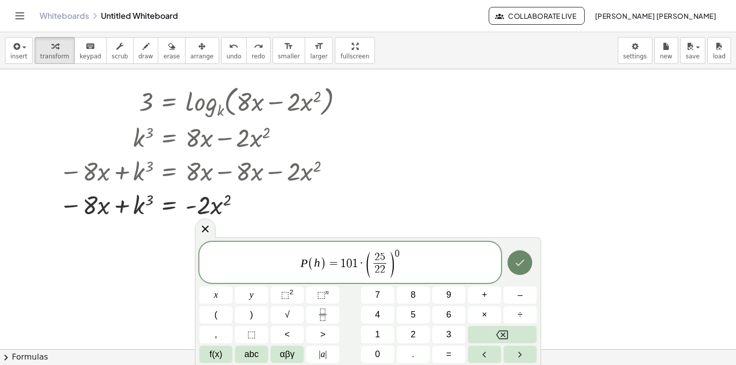
click at [516, 268] on icon "Done" at bounding box center [520, 263] width 12 height 12
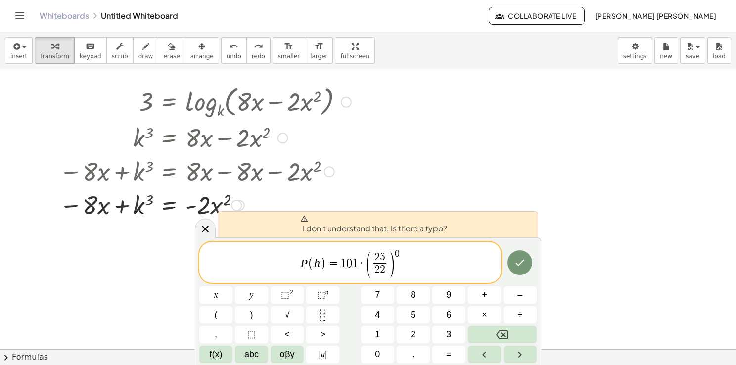
click at [262, 187] on div at bounding box center [205, 204] width 302 height 34
